Goal: Transaction & Acquisition: Purchase product/service

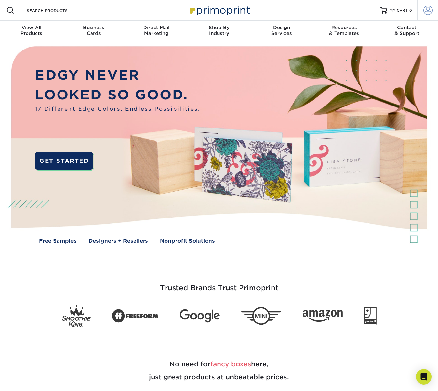
type input "[EMAIL_ADDRESS][DOMAIN_NAME]"
click at [428, 12] on span at bounding box center [428, 10] width 9 height 9
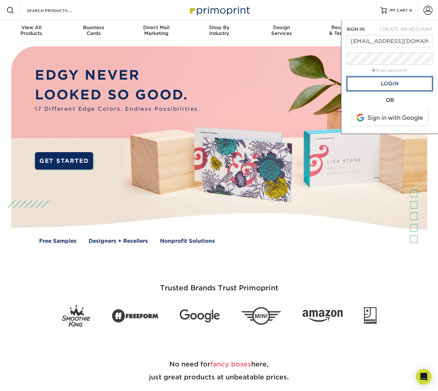
click at [398, 86] on link "Login" at bounding box center [390, 83] width 86 height 15
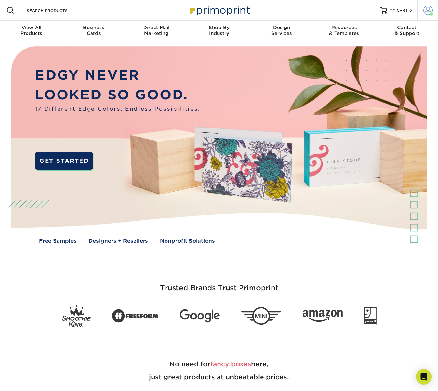
click at [426, 11] on span at bounding box center [428, 10] width 9 height 9
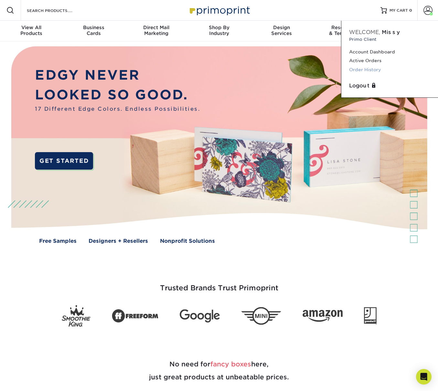
click at [368, 67] on link "Order History" at bounding box center [389, 69] width 81 height 9
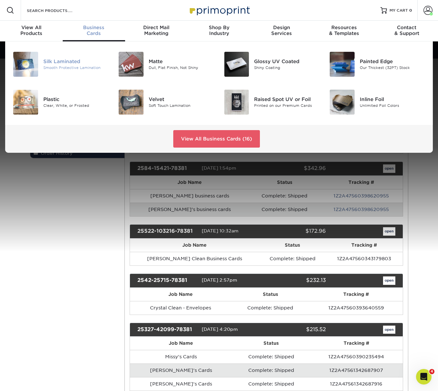
click at [62, 61] on div "Silk Laminated" at bounding box center [76, 61] width 66 height 7
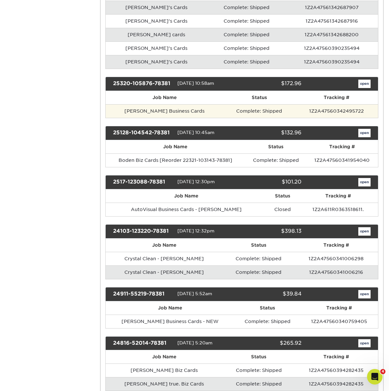
scroll to position [365, 0]
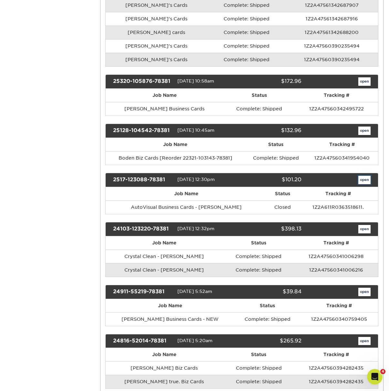
click at [361, 179] on link "open" at bounding box center [365, 180] width 12 height 8
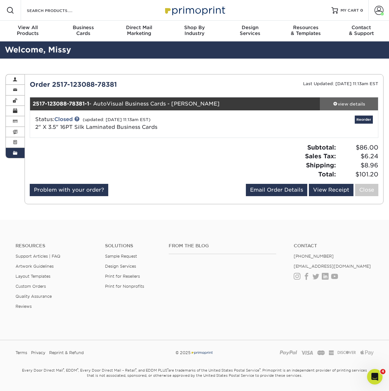
click at [346, 108] on link "view details" at bounding box center [349, 103] width 58 height 13
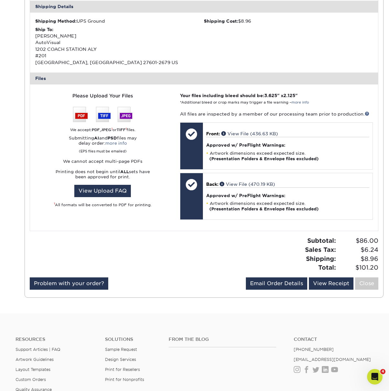
scroll to position [202, 0]
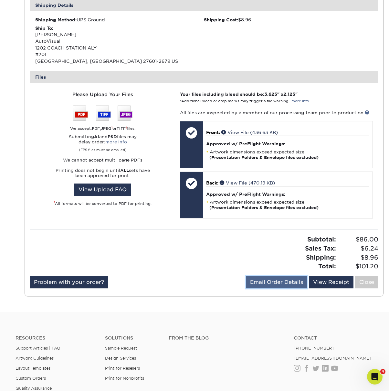
click at [275, 279] on link "Email Order Details" at bounding box center [276, 282] width 61 height 12
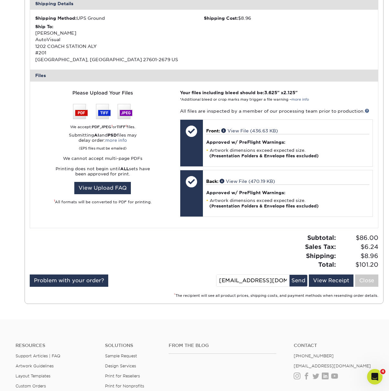
click at [286, 242] on div "Subtotal: $86.00 Sales Tax: $6.24 Shipping: $8.96 Total: $101.20" at bounding box center [293, 251] width 179 height 36
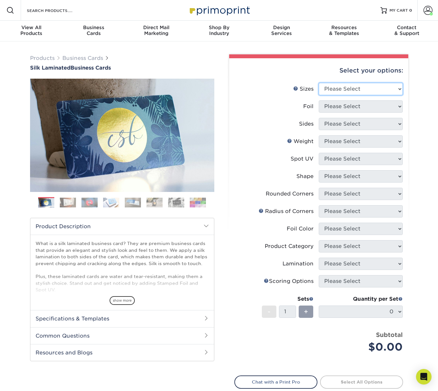
click at [364, 89] on select "Please Select 1.5" x 3.5" - Mini 1.75" x 3.5" - Mini 2" x 2" - Square 2" x 3" -…" at bounding box center [361, 89] width 84 height 12
select select "2.00x3.50"
click at [319, 83] on select "Please Select 1.5" x 3.5" - Mini 1.75" x 3.5" - Mini 2" x 2" - Square 2" x 3" -…" at bounding box center [361, 89] width 84 height 12
click at [348, 105] on select "Please Select Yes No" at bounding box center [361, 106] width 84 height 12
select select "0"
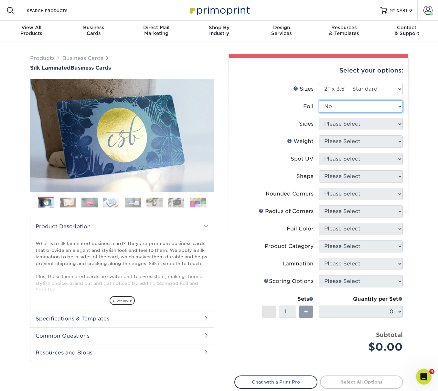
click at [319, 100] on select "Please Select Yes No" at bounding box center [361, 106] width 84 height 12
click at [351, 122] on select "Please Select Print Both Sides Print Front Only" at bounding box center [361, 124] width 84 height 12
select select "13abbda7-1d64-4f25-8bb2-c179b224825d"
click at [319, 118] on select "Please Select Print Both Sides Print Front Only" at bounding box center [361, 124] width 84 height 12
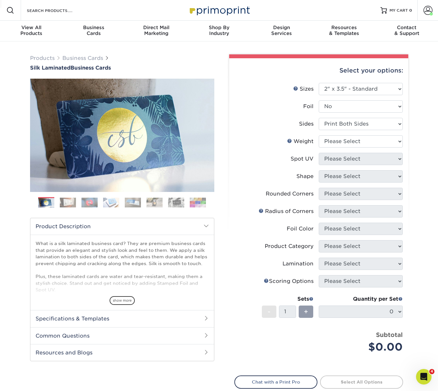
click at [106, 0] on html "Resources Menu Search Products Account Welcome, Missy Primo Client Account Dash…" at bounding box center [219, 320] width 438 height 640
click at [333, 122] on select "Please Select Print Both Sides Print Front Only" at bounding box center [361, 124] width 84 height 12
click at [319, 118] on select "Please Select Print Both Sides Print Front Only" at bounding box center [361, 124] width 84 height 12
click at [340, 143] on select "Please Select 16PT" at bounding box center [361, 141] width 84 height 12
select select "16PT"
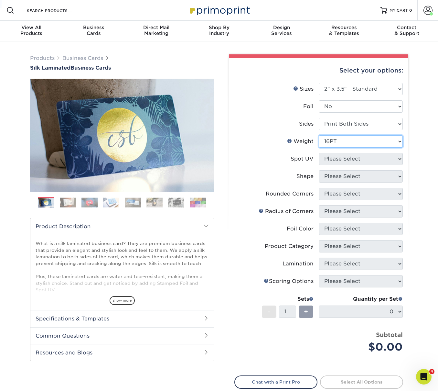
click at [319, 135] on select "Please Select 16PT" at bounding box center [361, 141] width 84 height 12
click at [355, 160] on select "Please Select No Spot UV Front and Back (Both Sides) Front Only Back Only" at bounding box center [361, 159] width 84 height 12
select select "3"
click at [319, 153] on select "Please Select No Spot UV Front and Back (Both Sides) Front Only Back Only" at bounding box center [361, 159] width 84 height 12
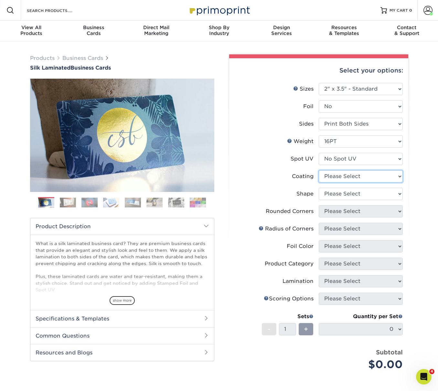
click at [348, 178] on select at bounding box center [361, 176] width 84 height 12
select select "3e7618de-abca-4bda-9f97-8b9129e913d8"
click at [319, 170] on select at bounding box center [361, 176] width 84 height 12
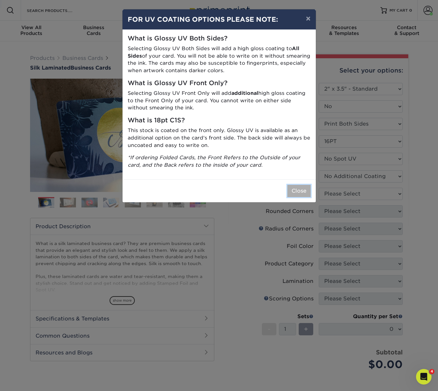
click at [302, 192] on button "Close" at bounding box center [298, 191] width 23 height 12
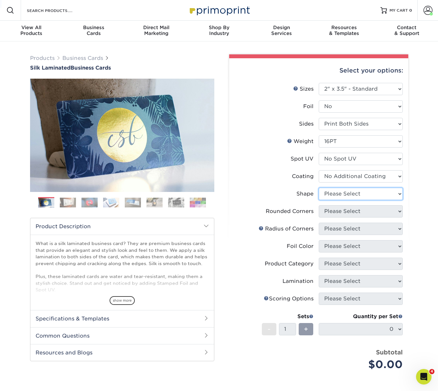
click at [361, 190] on select "Please Select Standard Oval" at bounding box center [361, 194] width 84 height 12
select select "standard"
click at [319, 188] on select "Please Select Standard Oval" at bounding box center [361, 194] width 84 height 12
click at [356, 215] on select "Please Select Yes - Round 2 Corners Yes - Round 4 Corners No" at bounding box center [361, 211] width 84 height 12
select select "0"
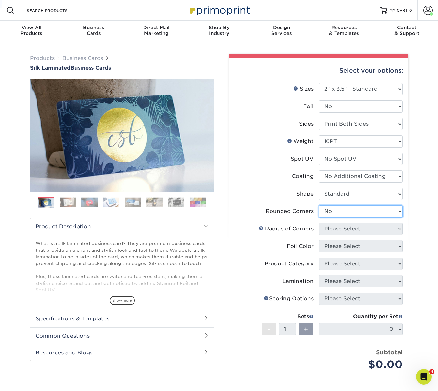
click at [319, 205] on select "Please Select Yes - Round 2 Corners Yes - Round 4 Corners No" at bounding box center [361, 211] width 84 height 12
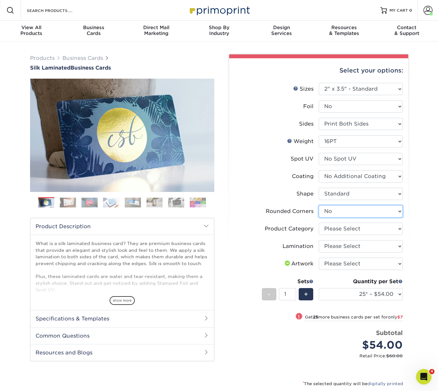
click at [341, 211] on select "Please Select Yes - Round 2 Corners Yes - Round 4 Corners No" at bounding box center [361, 211] width 84 height 12
click at [319, 205] on select "Please Select Yes - Round 2 Corners Yes - Round 4 Corners No" at bounding box center [361, 211] width 84 height 12
click at [341, 230] on select "Please Select Business Cards" at bounding box center [361, 228] width 84 height 12
select select "3b5148f1-0588-4f88-a218-97bcfdce65c1"
click at [319, 222] on select "Please Select Business Cards" at bounding box center [361, 228] width 84 height 12
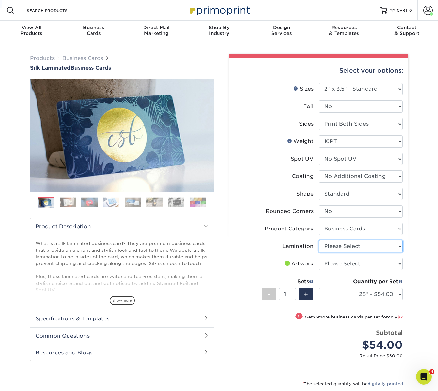
click at [341, 245] on select "Please Select Silk" at bounding box center [361, 246] width 84 height 12
select select "ccacb42f-45f7-42d3-bbd3-7c8421cf37f0"
click at [319, 240] on select "Please Select Silk" at bounding box center [361, 246] width 84 height 12
click at [356, 247] on select "Please Select Silk" at bounding box center [361, 246] width 84 height 12
click at [319, 240] on select "Please Select Silk" at bounding box center [361, 246] width 84 height 12
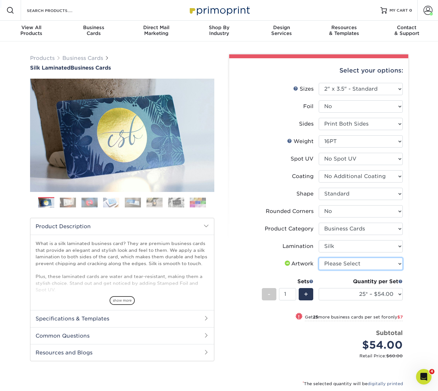
click at [358, 263] on select "Please Select I will upload files I need a design - $100" at bounding box center [361, 263] width 84 height 12
select select "upload"
click at [319, 257] on select "Please Select I will upload files I need a design - $100" at bounding box center [361, 263] width 84 height 12
click at [360, 298] on select "25* – $54.00 50* – $61.00 75* – $68.00 100* – $75.00 250* – $82.00 500 – $86.00…" at bounding box center [361, 294] width 84 height 12
click at [354, 291] on select "25* – $54.00 50* – $61.00 75* – $68.00 100* – $75.00 250* – $82.00 500 – $86.00…" at bounding box center [361, 294] width 84 height 12
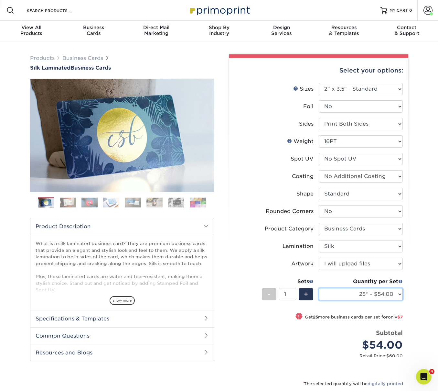
select select "250* – $82.00"
click at [319, 288] on select "25* – $54.00 50* – $61.00 75* – $68.00 100* – $75.00 250* – $82.00 500 – $86.00…" at bounding box center [361, 294] width 84 height 12
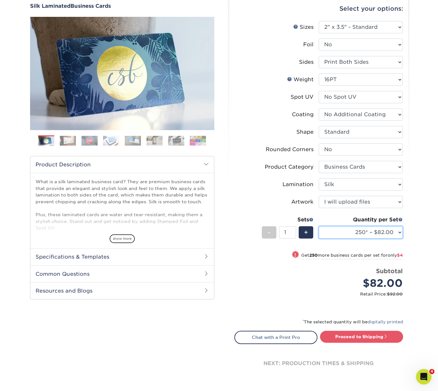
scroll to position [64, 0]
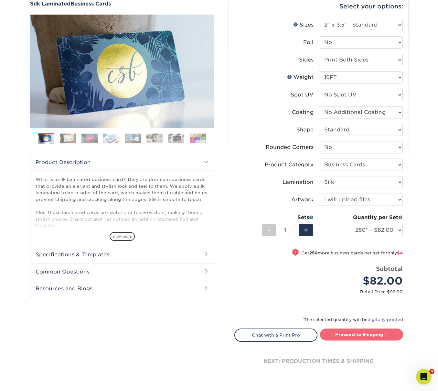
click at [388, 335] on span at bounding box center [386, 333] width 5 height 5
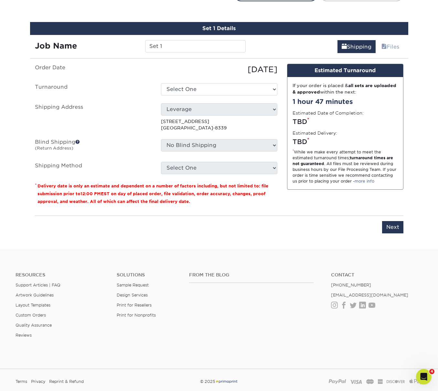
scroll to position [410, 0]
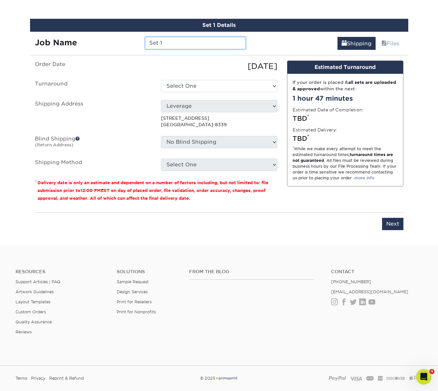
click at [183, 44] on input "Set 1" at bounding box center [195, 43] width 101 height 12
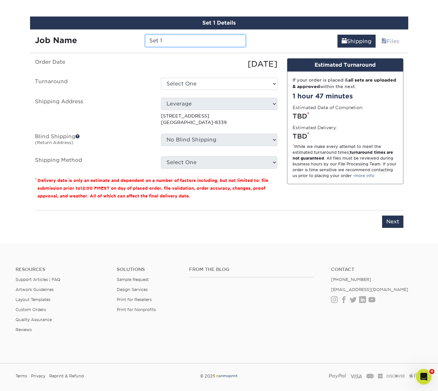
click at [183, 44] on input "Set 1" at bounding box center [195, 41] width 101 height 12
type input "Teo - AutoVisual"
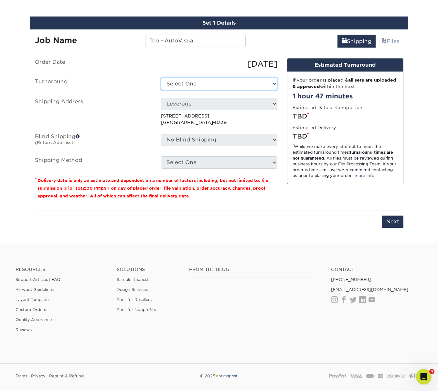
click at [172, 83] on select "Select One 2-4 Business Days 2 Day Next Business Day" at bounding box center [219, 84] width 116 height 12
select select "d1b63c63-e638-46b8-b171-df9c8cedce0d"
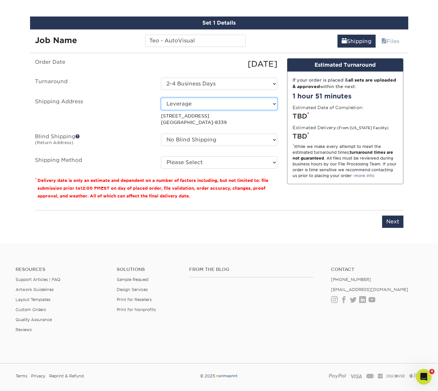
click at [201, 103] on select "Select One BWG CPP Office Crystal Clean Global Alliance of Speech-To-Text Capti…" at bounding box center [219, 104] width 116 height 12
select select "277549"
